Goal: Information Seeking & Learning: Learn about a topic

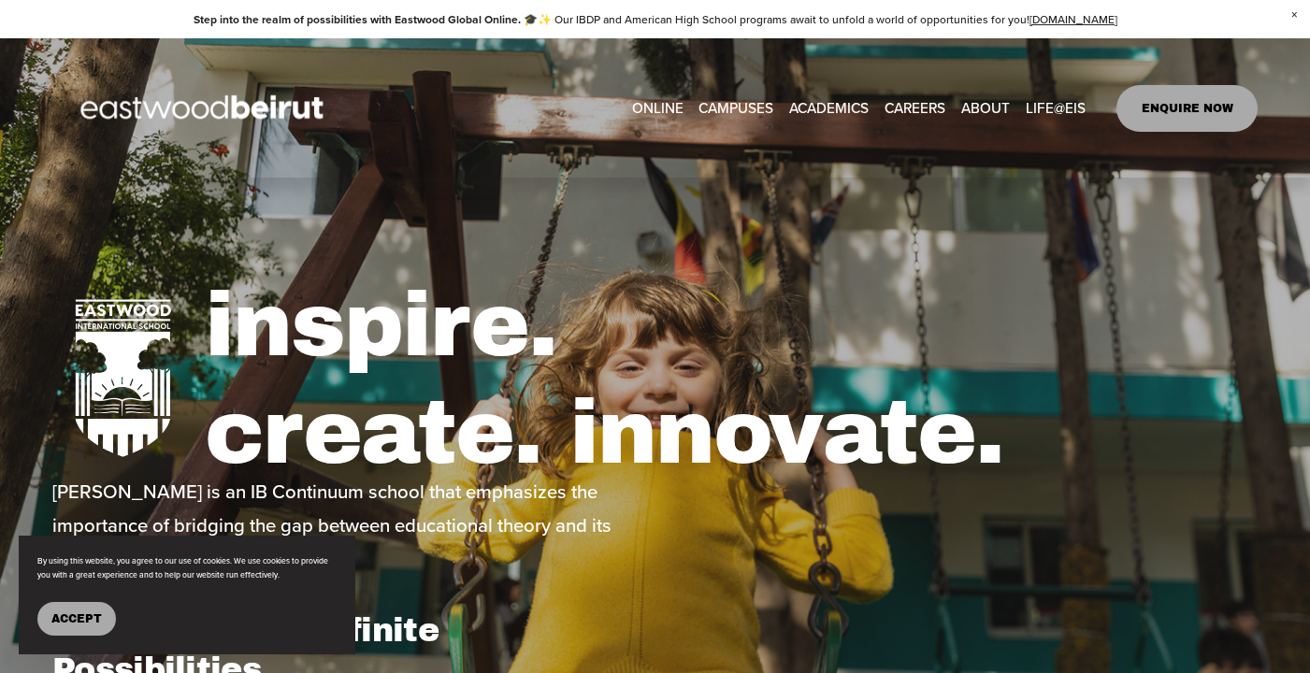
click at [0, 0] on span "Mindfulness Program" at bounding box center [0, 0] width 0 height 0
type input "*****"
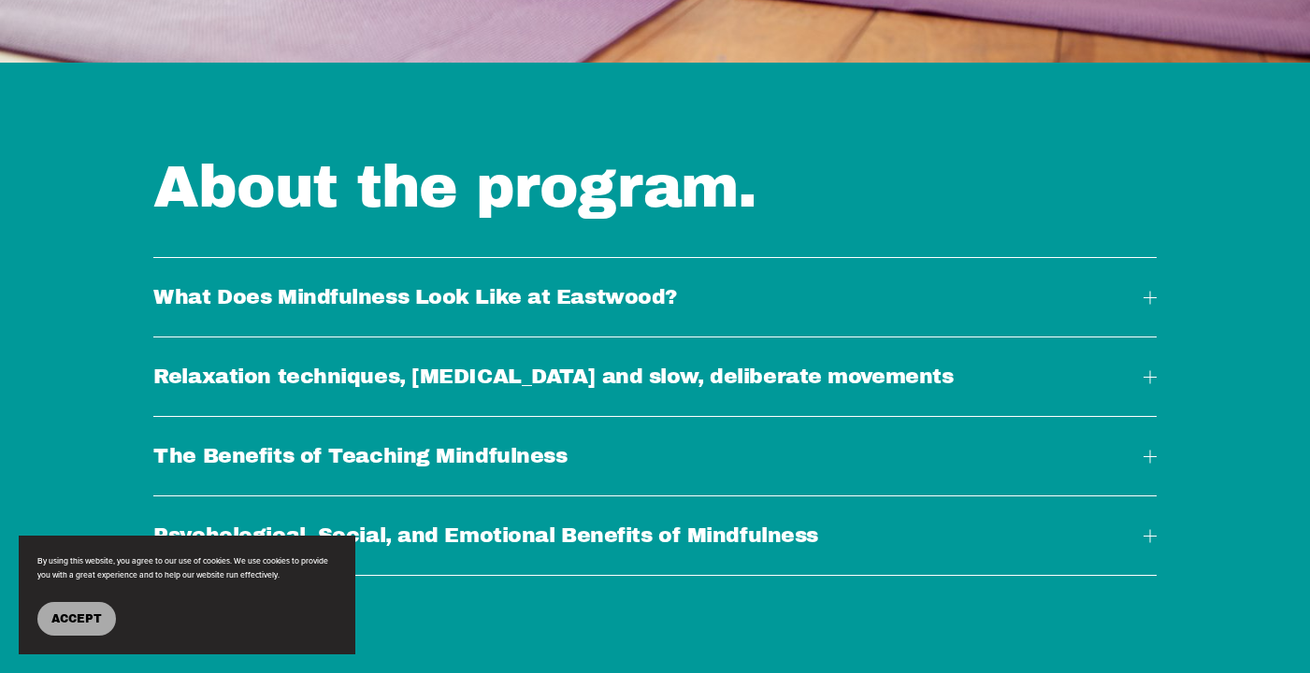
scroll to position [1806, 0]
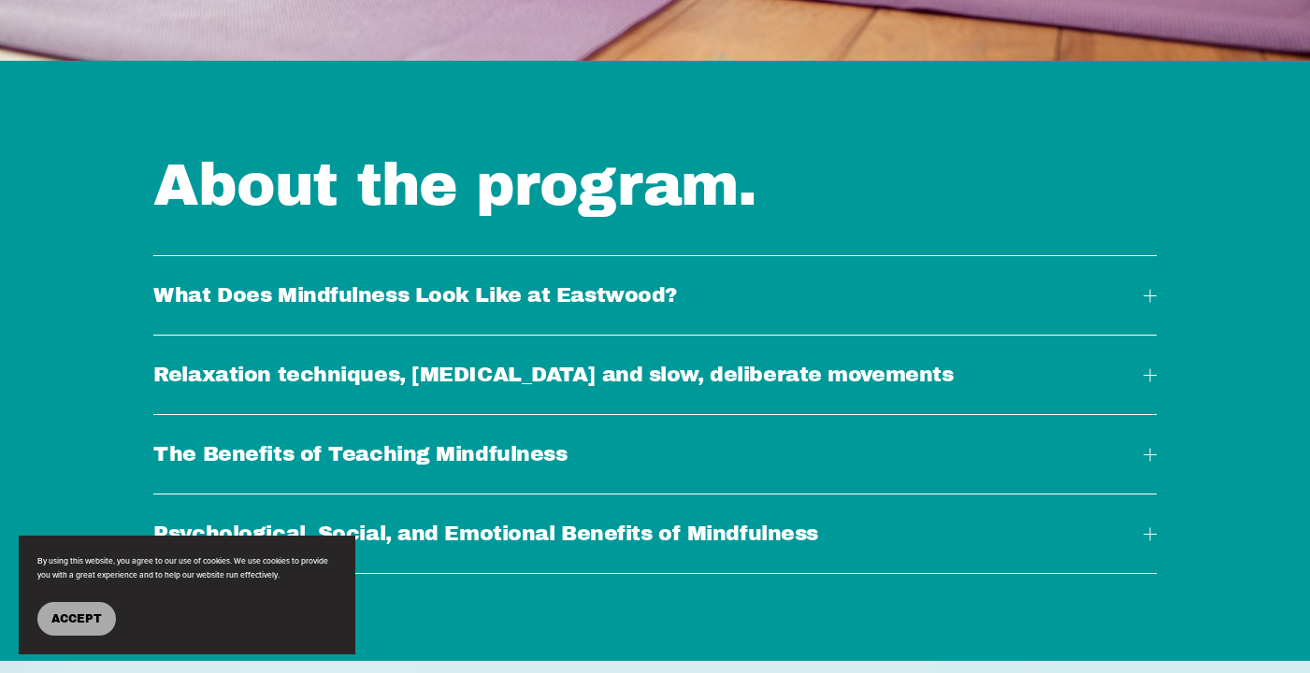
click at [1019, 285] on span "What Does Mindfulness Look Like at Eastwood?" at bounding box center [647, 295] width 989 height 22
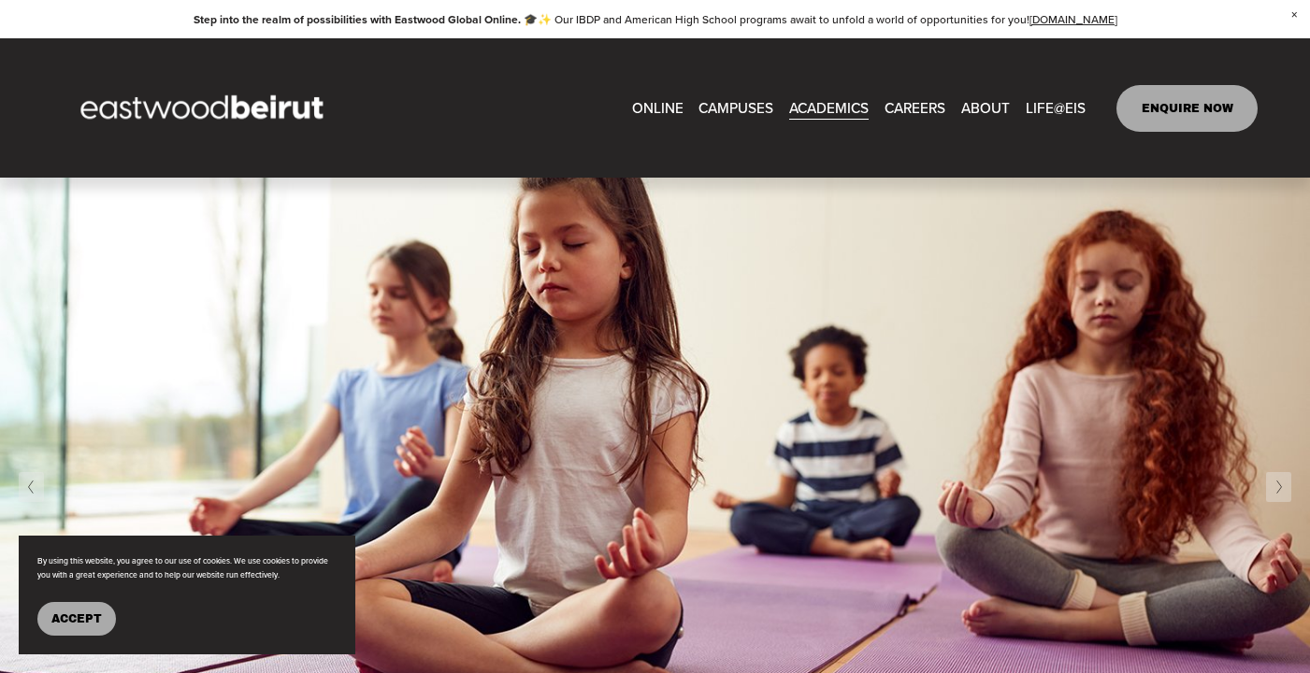
scroll to position [1020, 0]
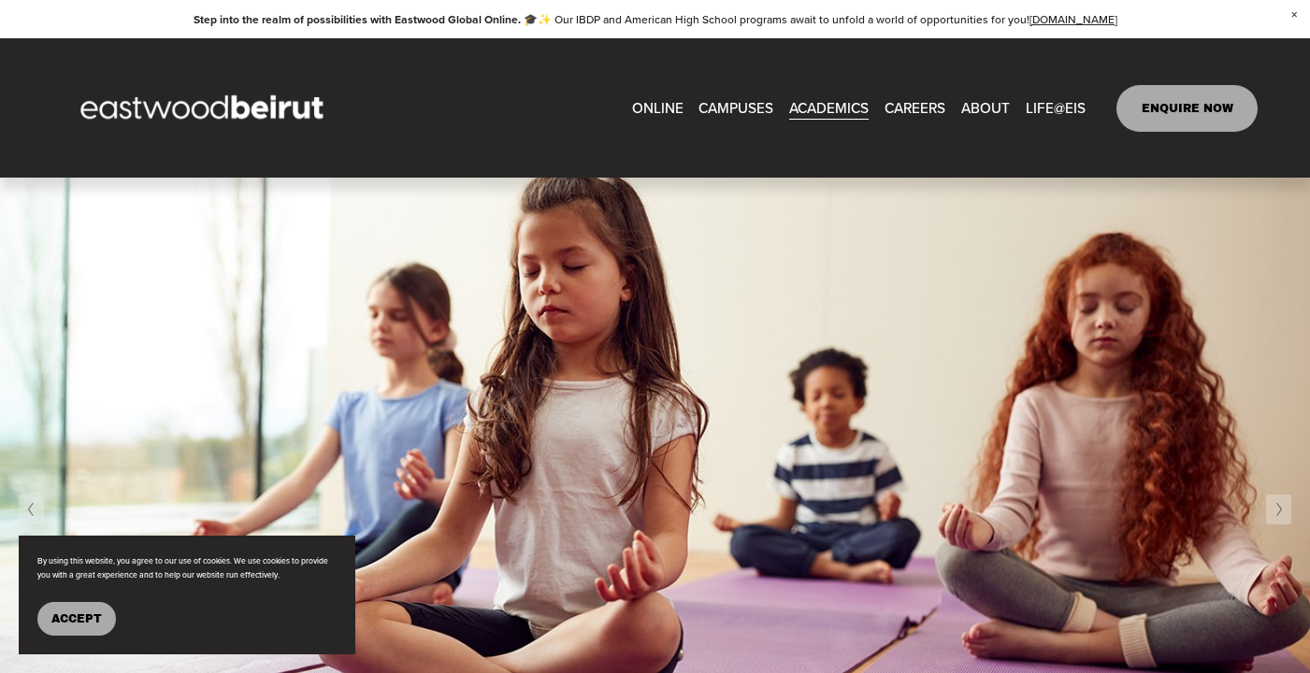
click at [0, 0] on span "After-school Activities" at bounding box center [0, 0] width 0 height 0
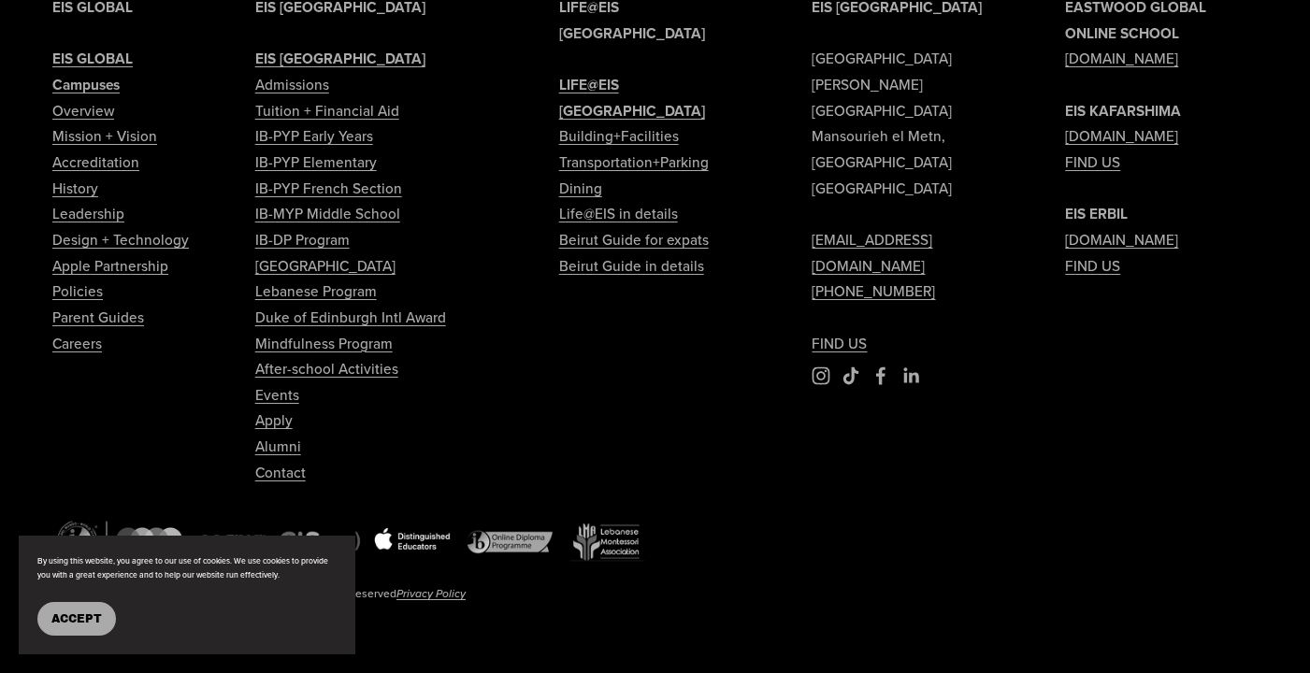
scroll to position [1402, 0]
click at [280, 474] on link "Contact" at bounding box center [280, 472] width 50 height 26
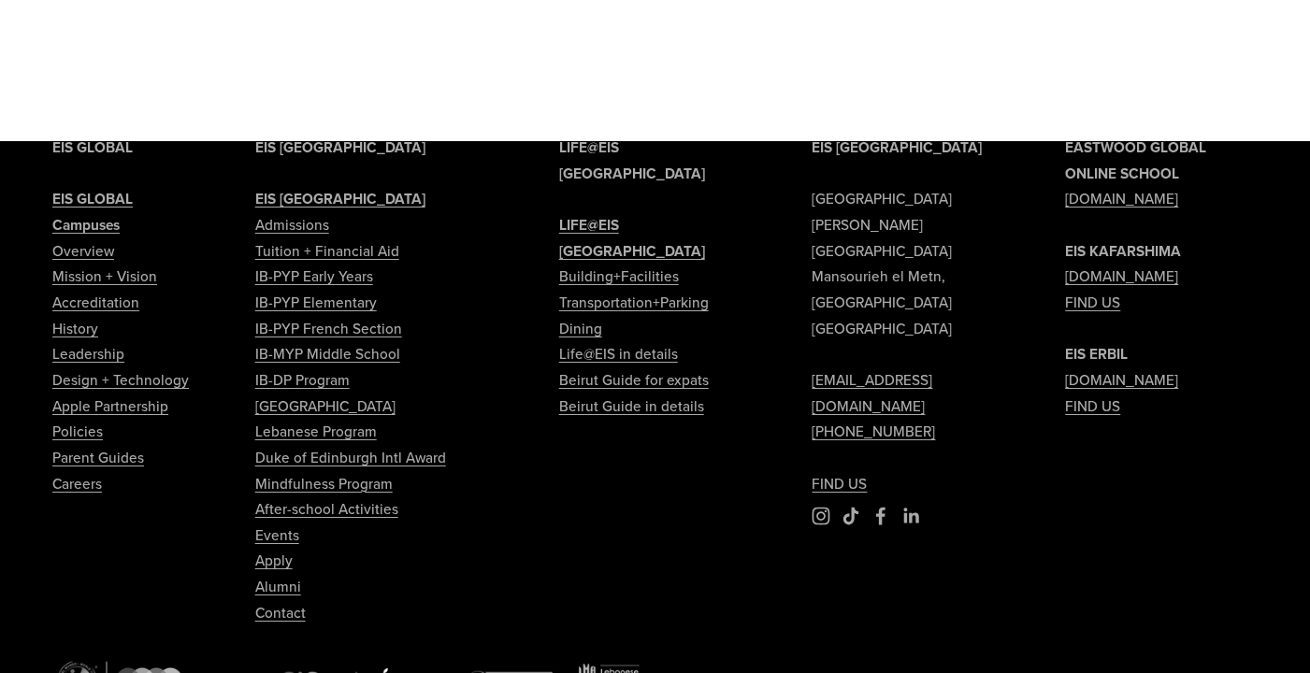
scroll to position [1261, 0]
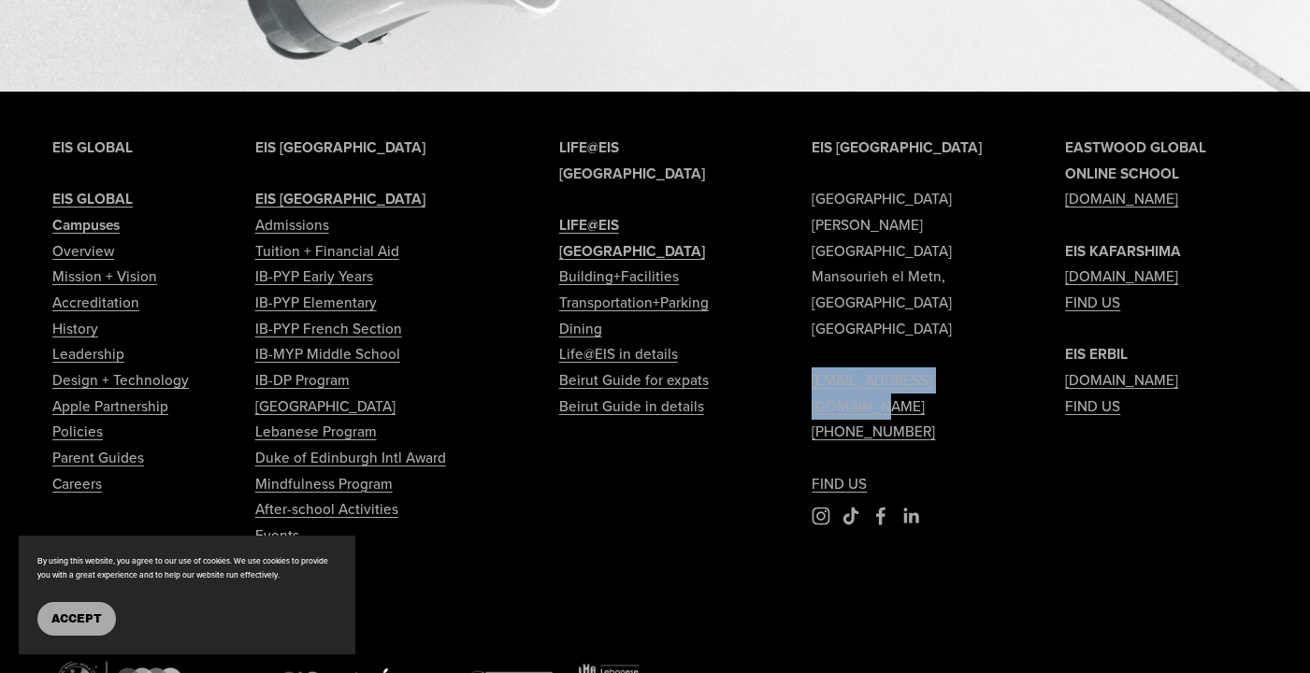
drag, startPoint x: 1007, startPoint y: 218, endPoint x: 803, endPoint y: 363, distance: 250.1
click at [803, 363] on div "EIS BEIRUT Eastwood International School Sami Solh Street Mansourieh el Metn, B…" at bounding box center [655, 461] width 1310 height 652
copy link "[EMAIL_ADDRESS][DOMAIN_NAME]"
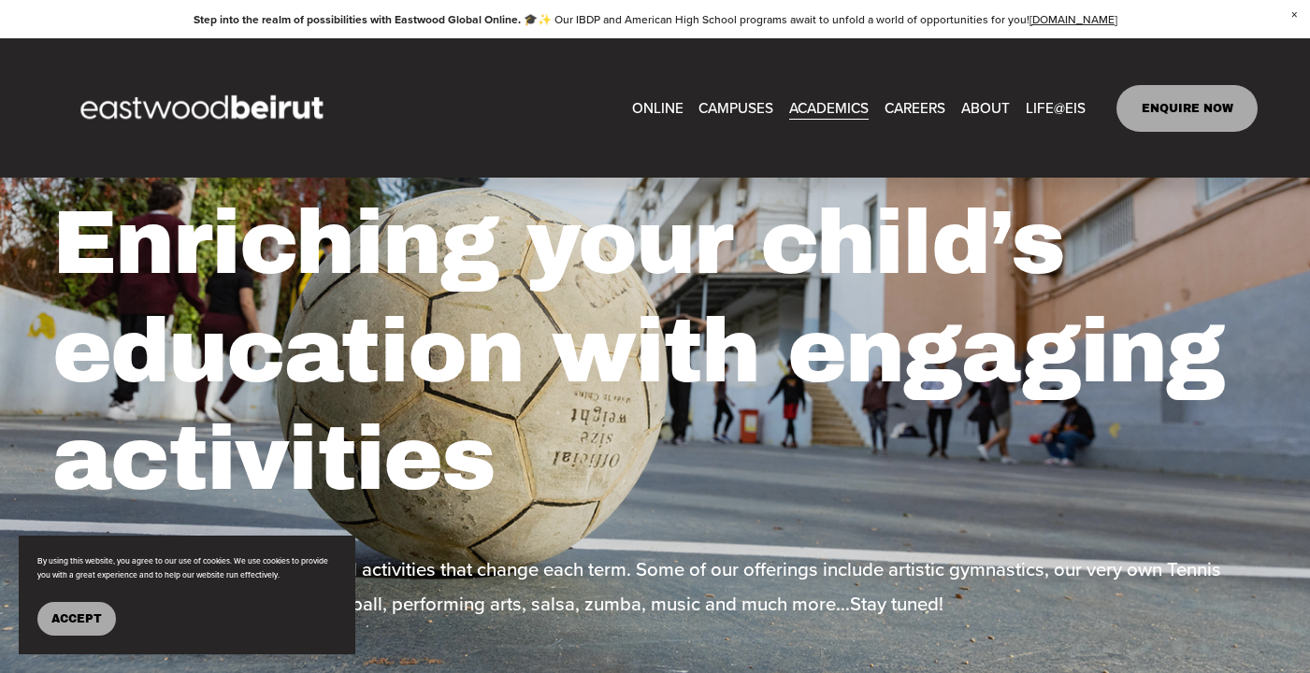
scroll to position [0, 0]
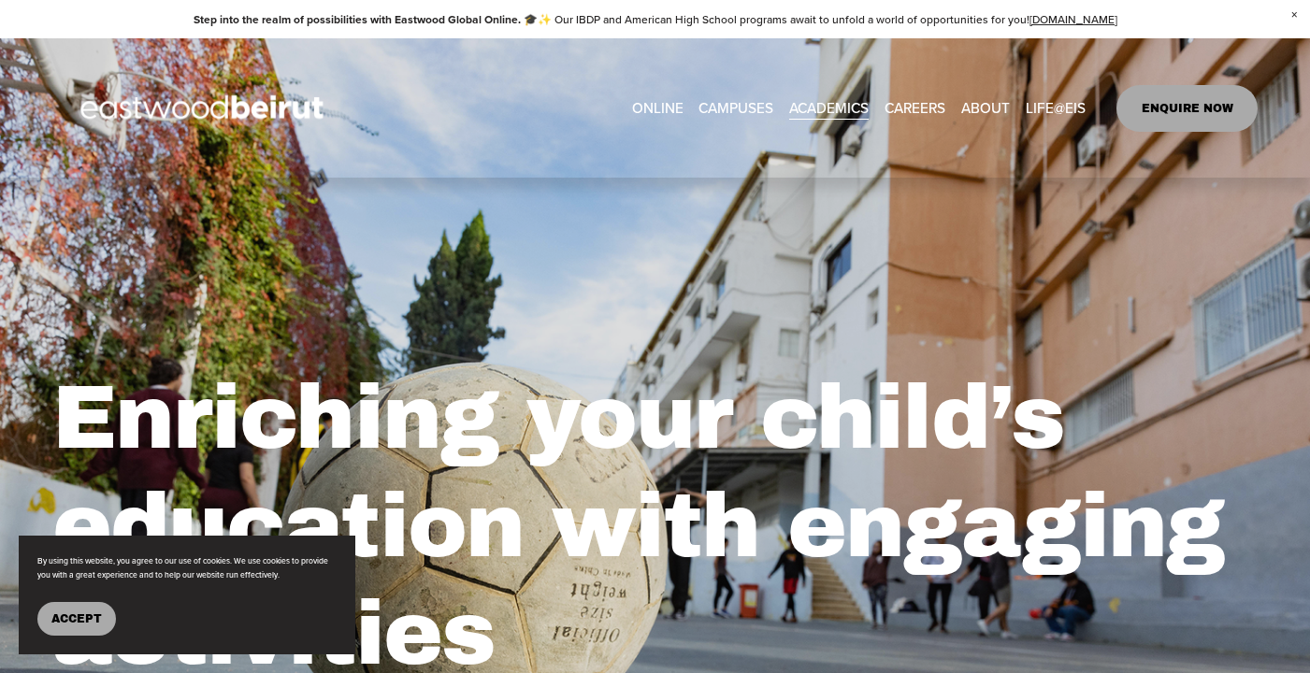
click at [648, 109] on link "ONLINE" at bounding box center [657, 108] width 51 height 29
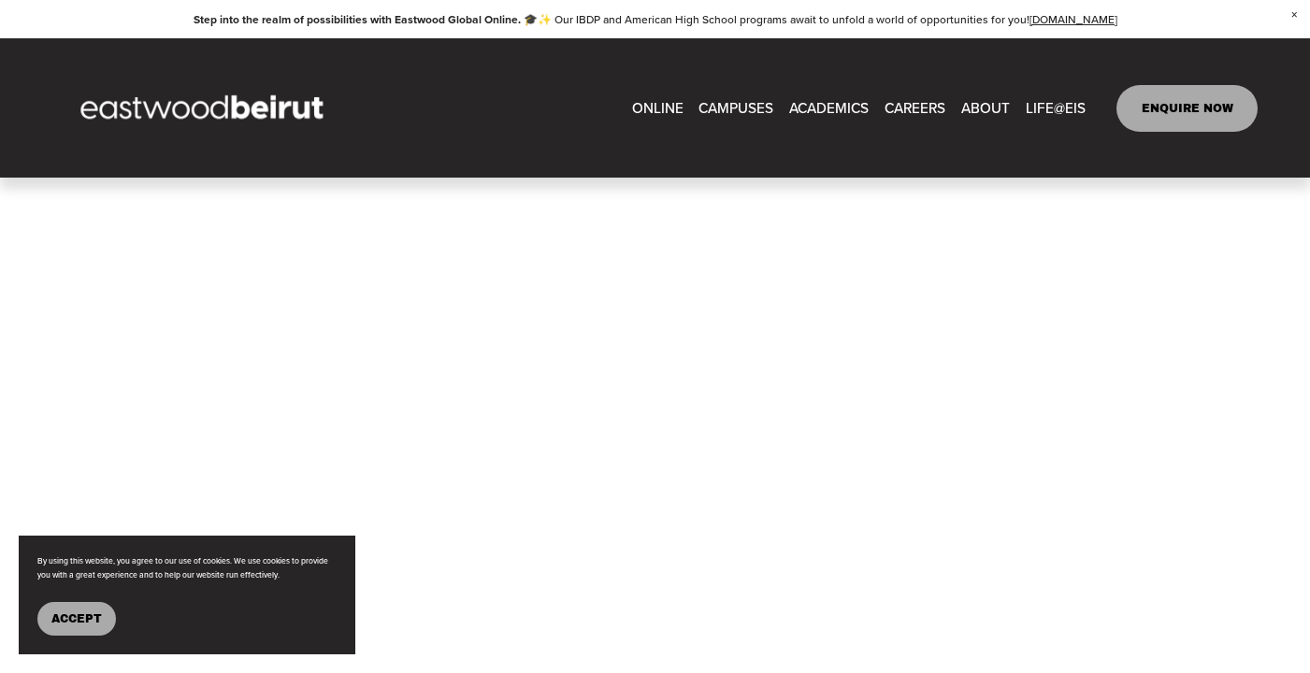
scroll to position [1750, 0]
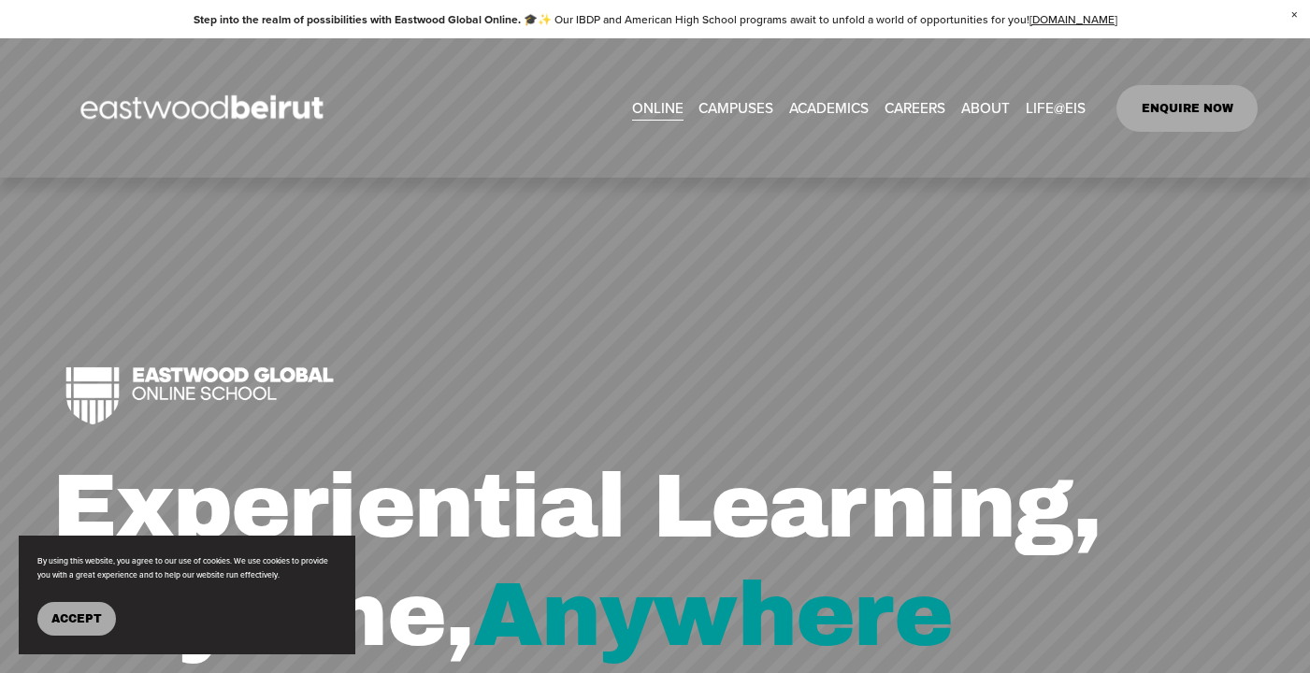
click at [901, 110] on link "CAREERS" at bounding box center [915, 108] width 61 height 29
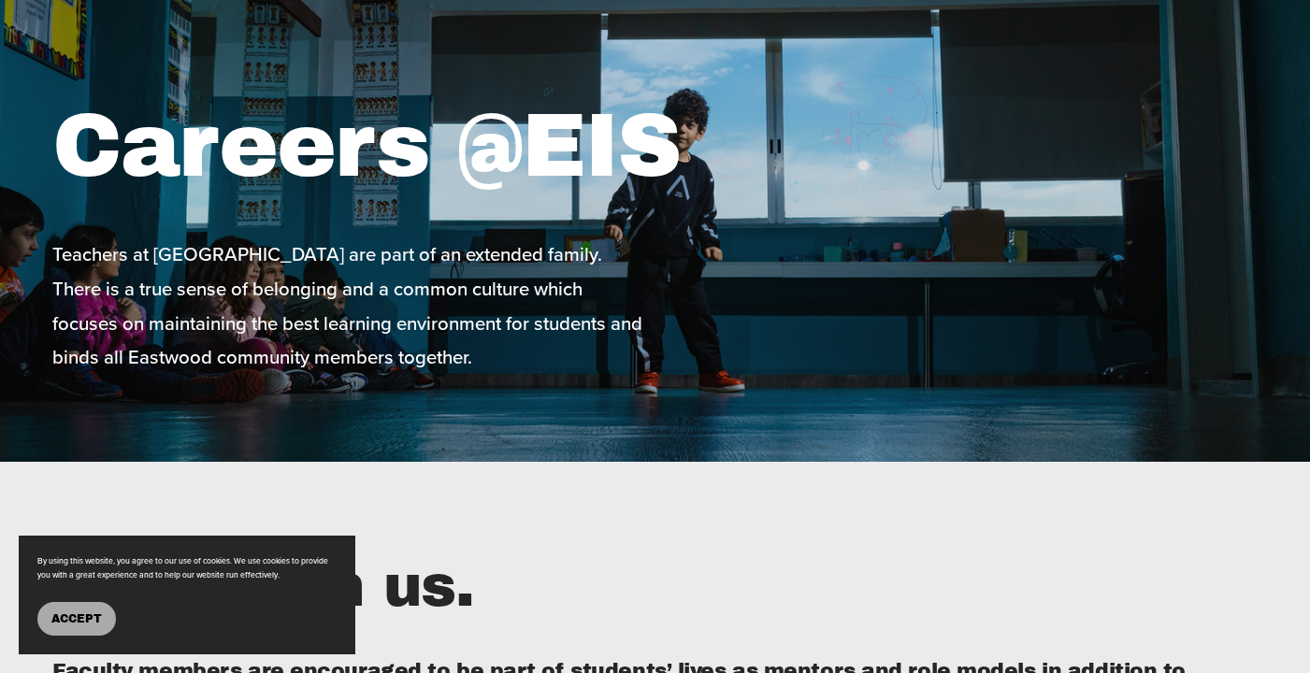
scroll to position [144, 0]
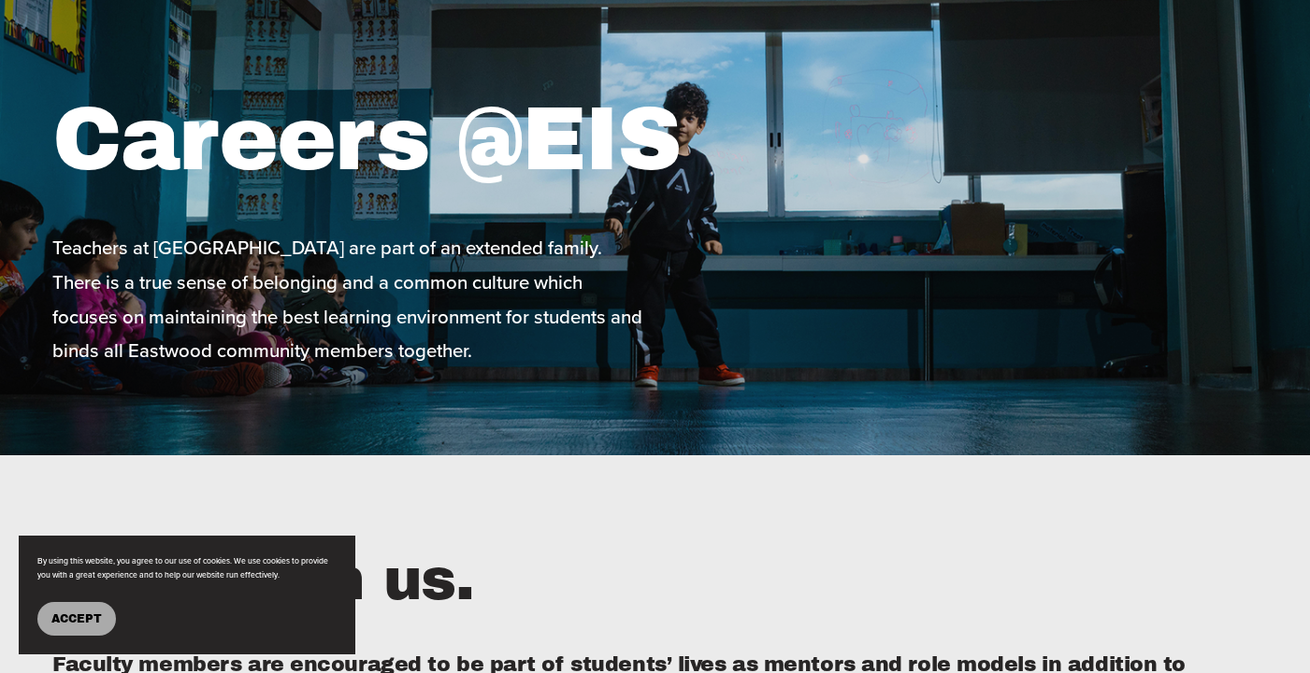
click at [61, 619] on span "Accept" at bounding box center [76, 618] width 50 height 13
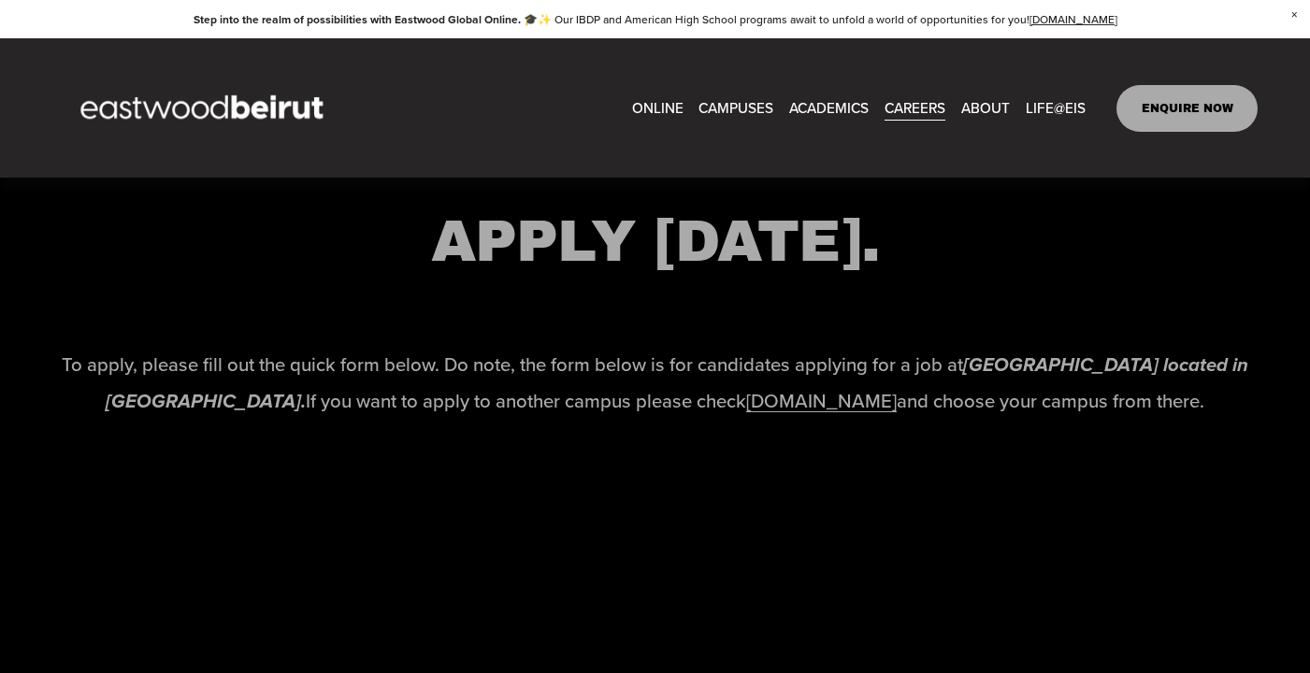
scroll to position [2564, 0]
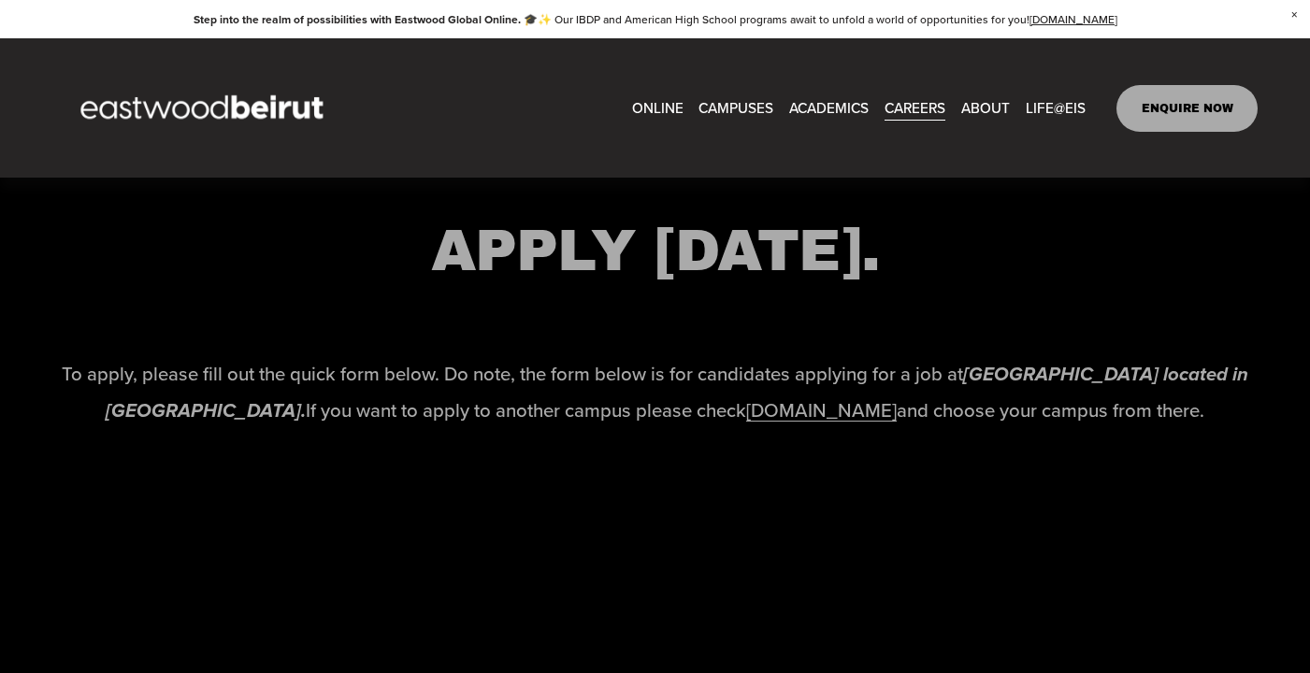
click at [746, 417] on link "www.eastwoodschools.com" at bounding box center [821, 409] width 151 height 27
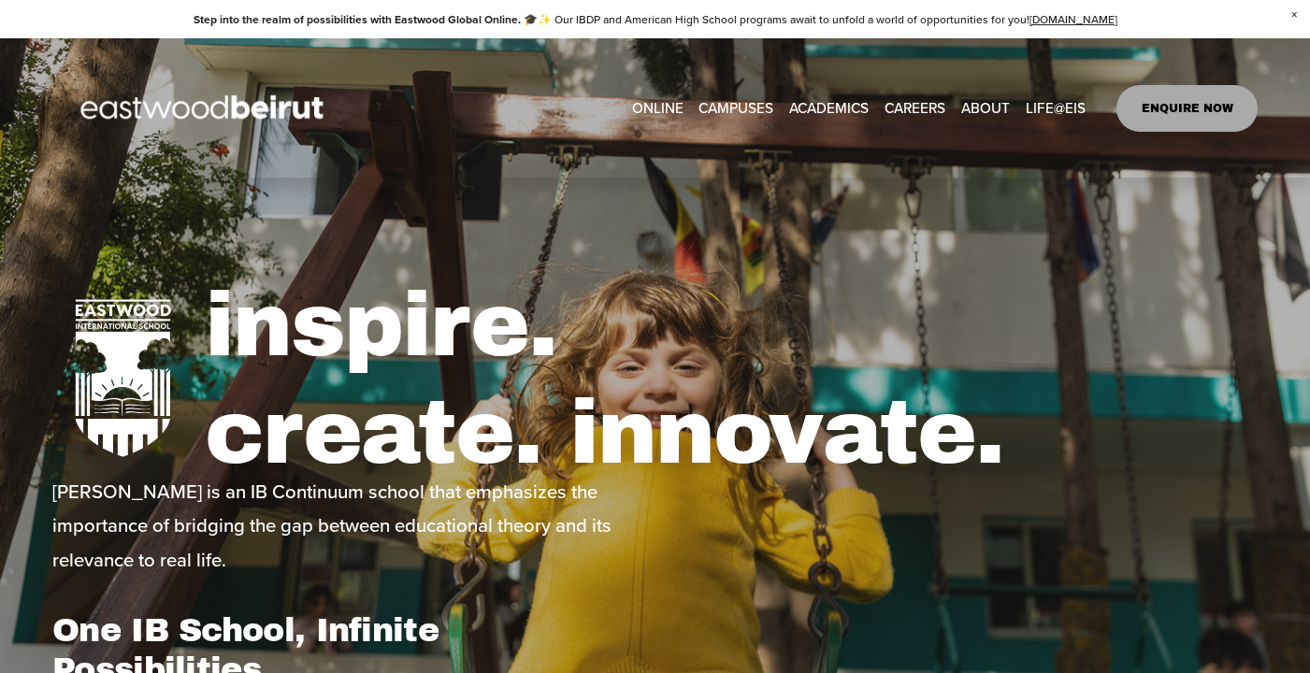
click at [893, 104] on link "CAREERS" at bounding box center [915, 108] width 61 height 29
type input "*****"
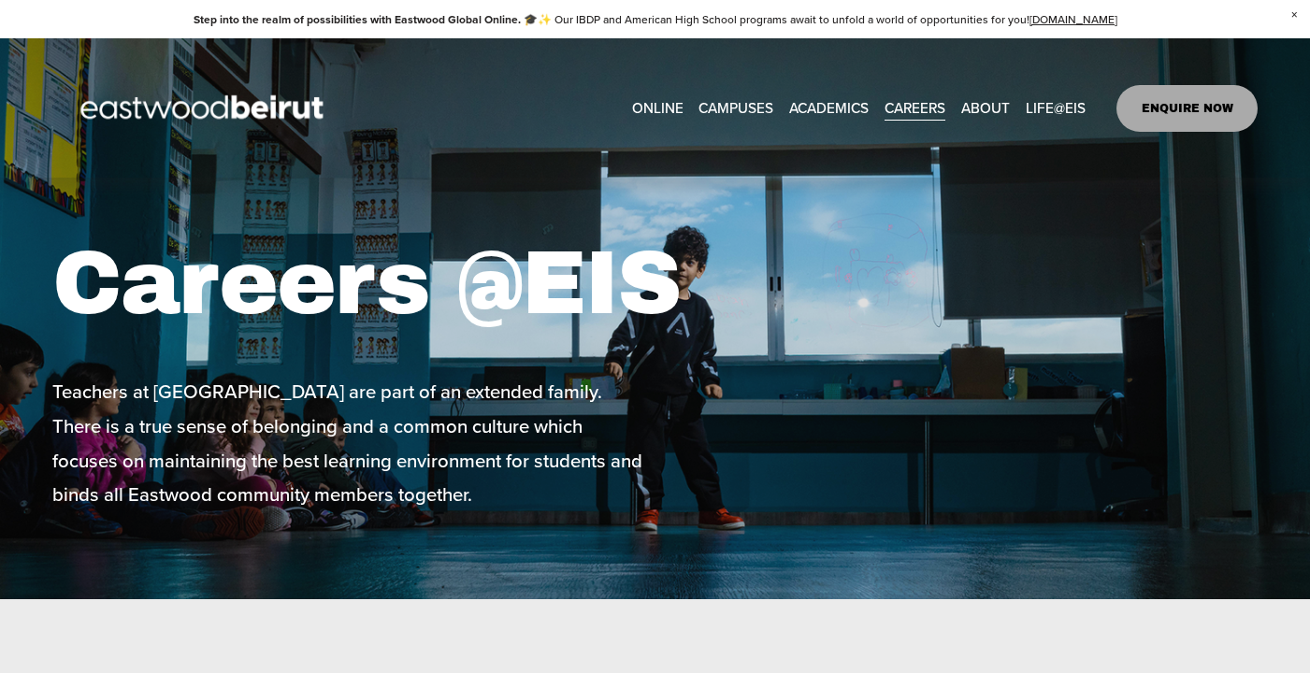
click at [0, 0] on span "After-school Activities" at bounding box center [0, 0] width 0 height 0
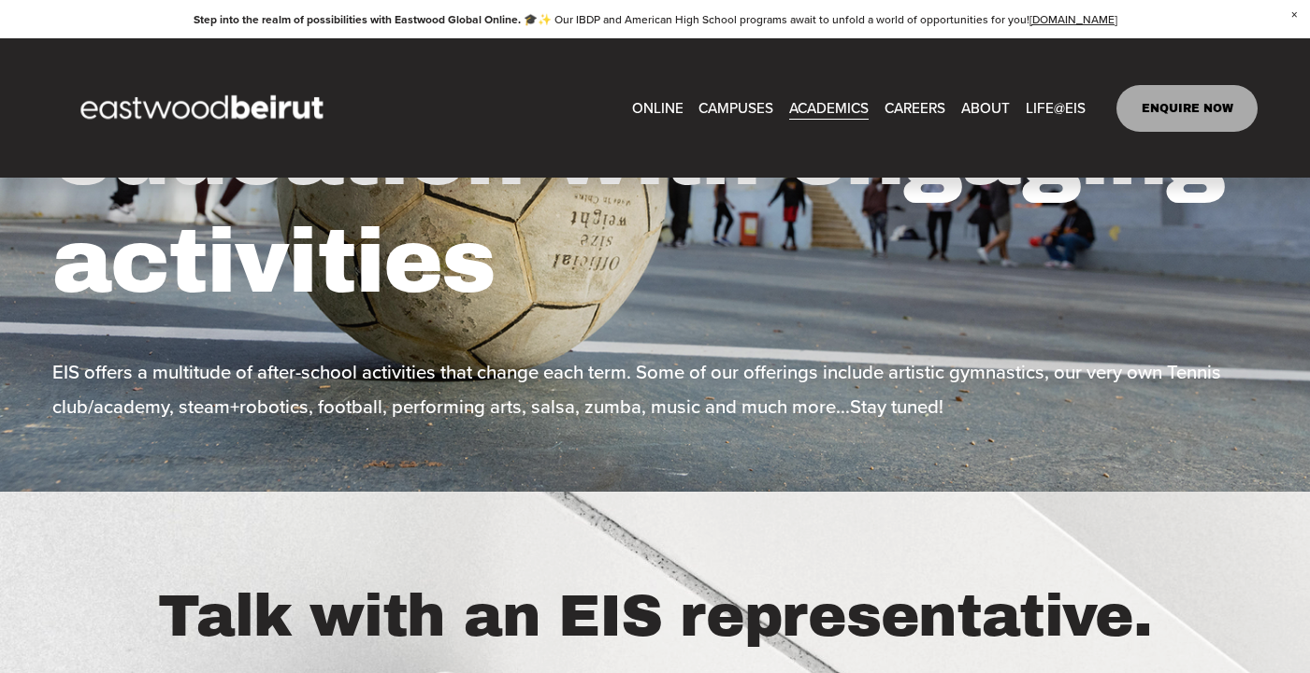
scroll to position [203, 0]
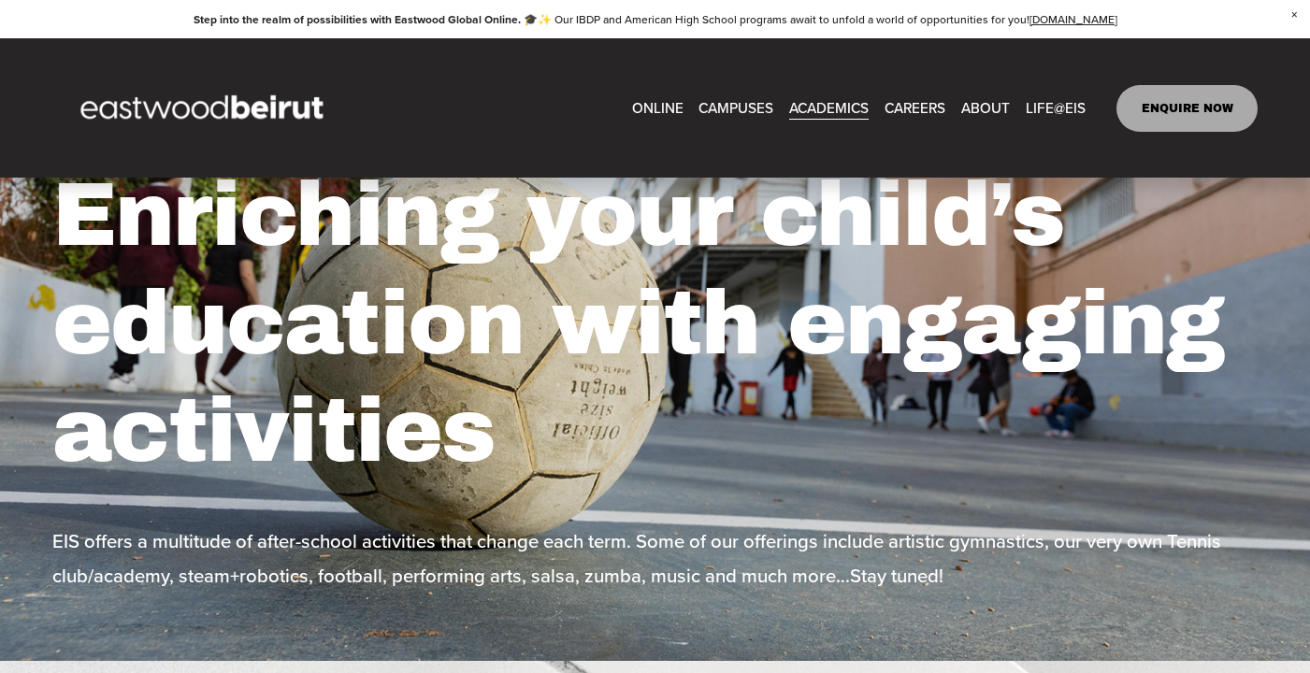
click at [0, 0] on span "Mindfulness Program" at bounding box center [0, 0] width 0 height 0
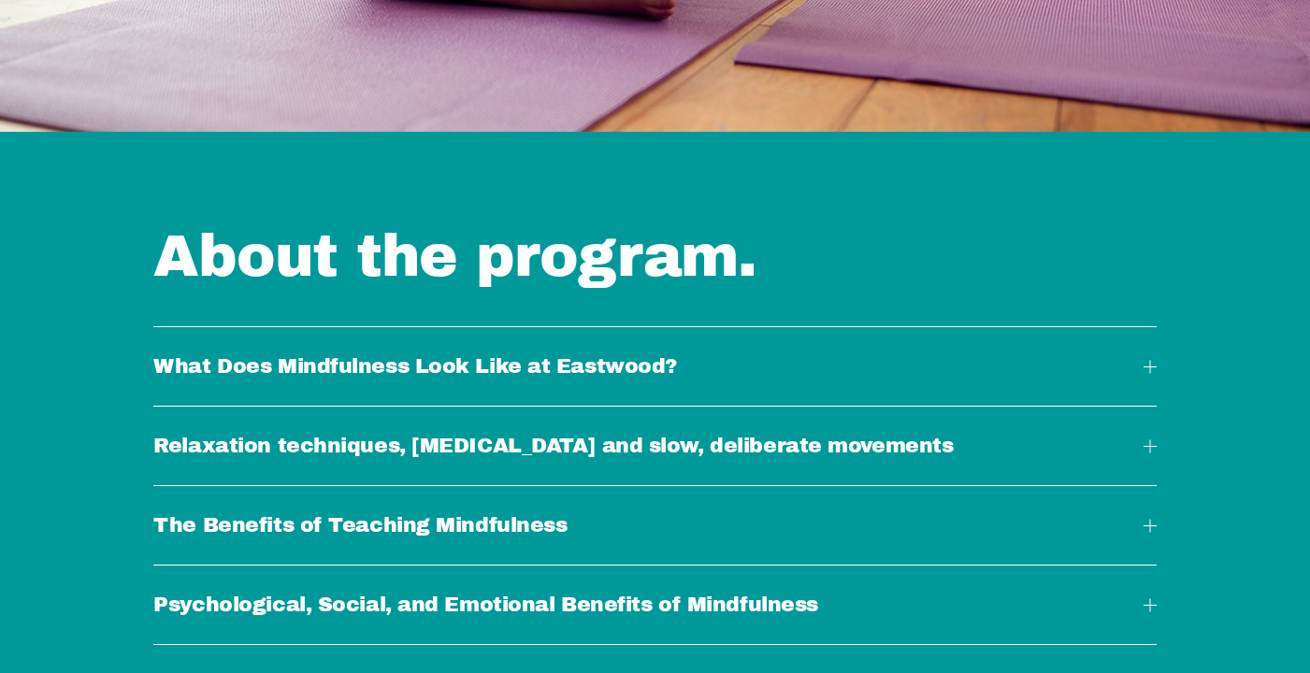
scroll to position [1736, 0]
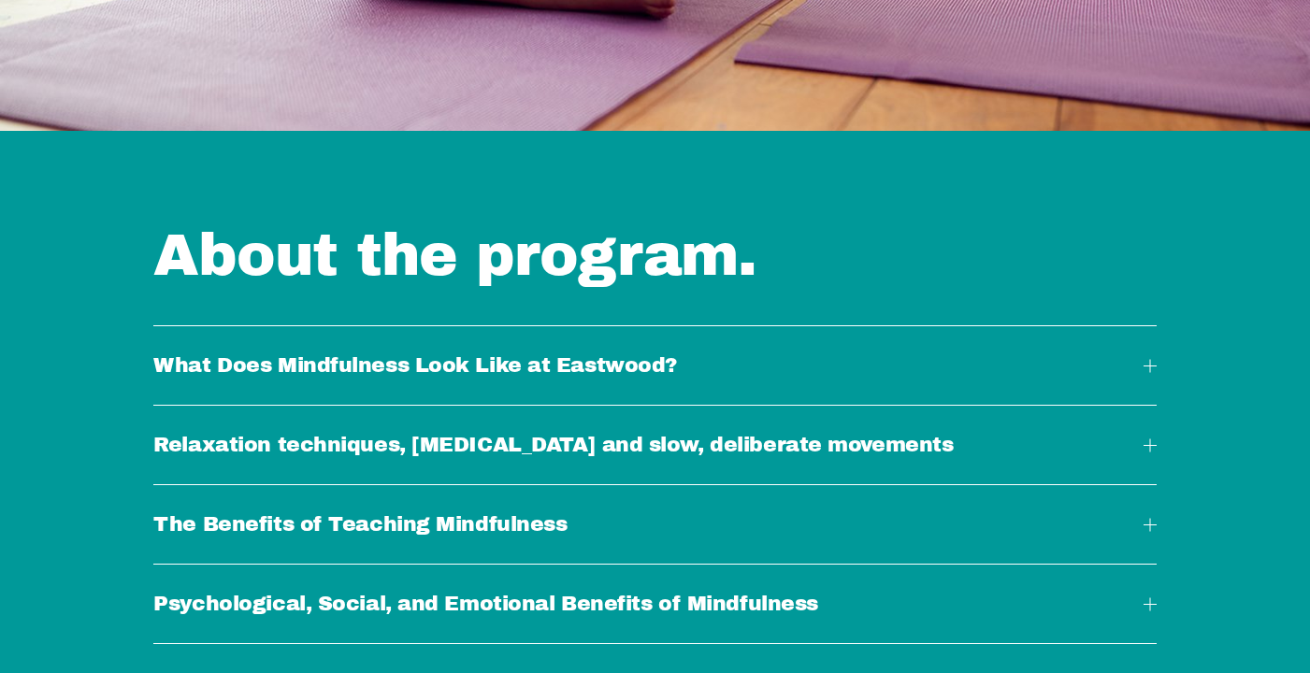
click at [790, 360] on span "What Does Mindfulness Look Like at Eastwood?" at bounding box center [647, 365] width 989 height 22
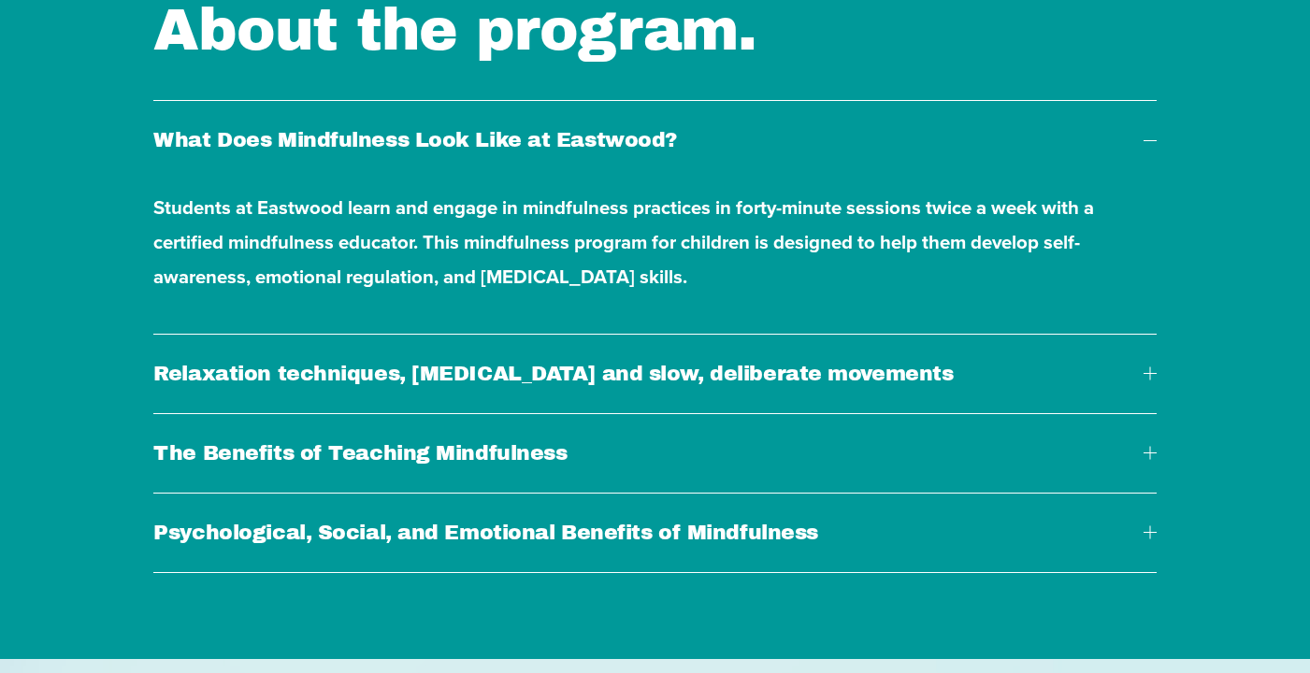
scroll to position [1969, 0]
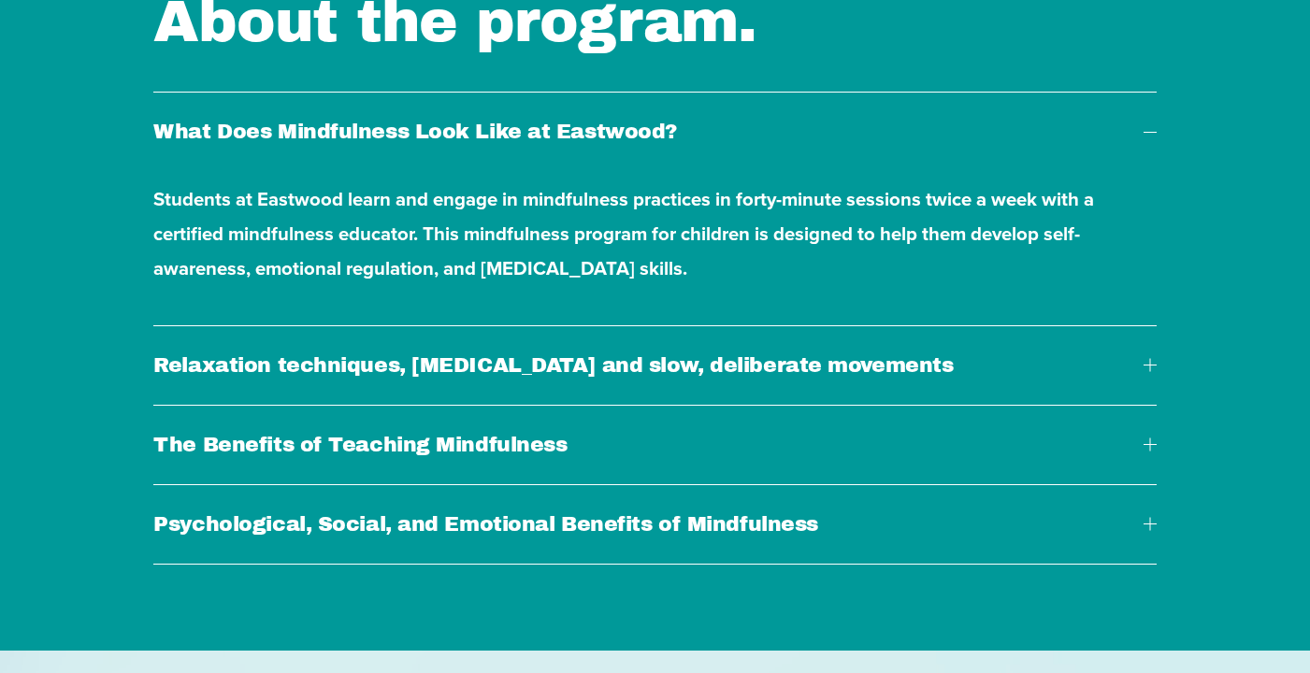
click at [762, 447] on span "The Benefits of Teaching Mindfulness" at bounding box center [647, 445] width 989 height 22
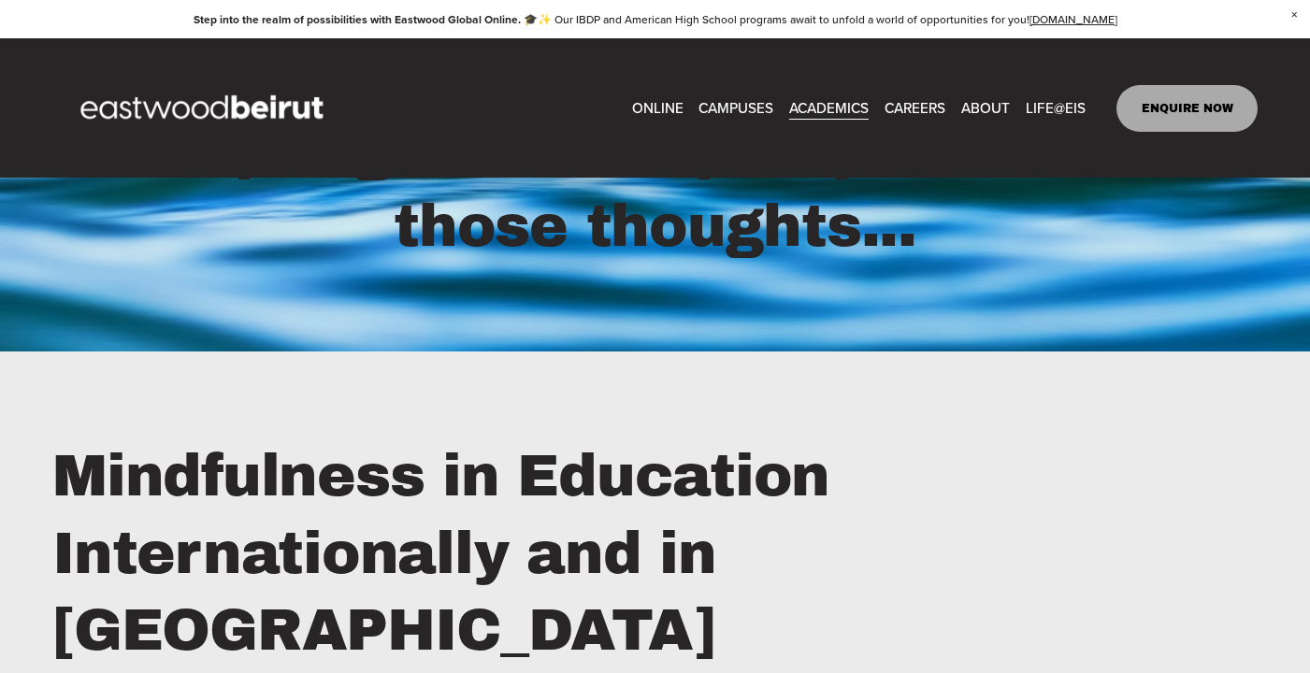
scroll to position [4248, 0]
